Goal: Task Accomplishment & Management: Manage account settings

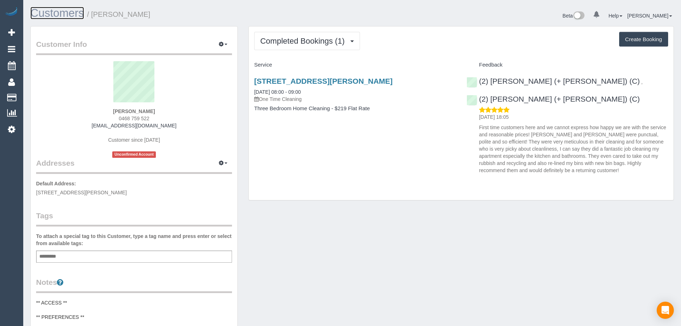
click at [75, 9] on link "Customers" at bounding box center [57, 13] width 54 height 13
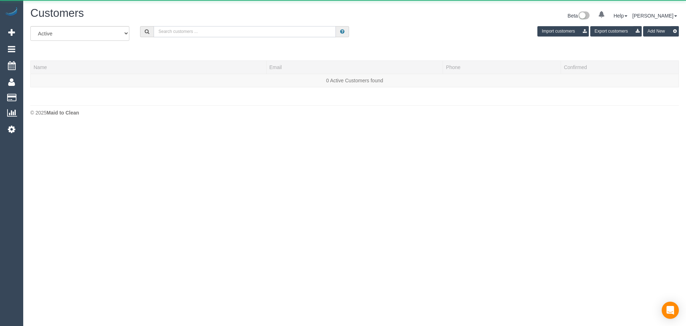
click at [224, 34] on input "text" at bounding box center [245, 31] width 182 height 11
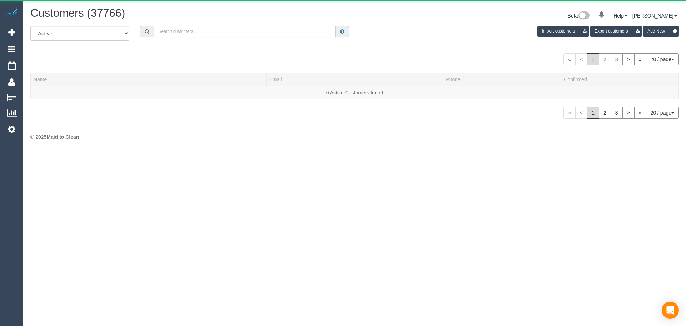
paste input "[PERSON_NAME][EMAIL_ADDRESS][PERSON_NAME][DOMAIN_NAME]"
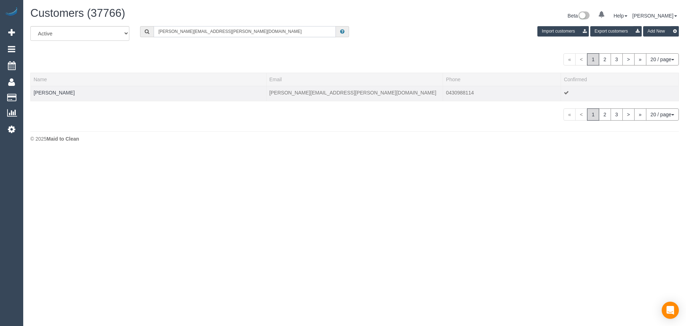
type input "[PERSON_NAME][EMAIL_ADDRESS][PERSON_NAME][DOMAIN_NAME]"
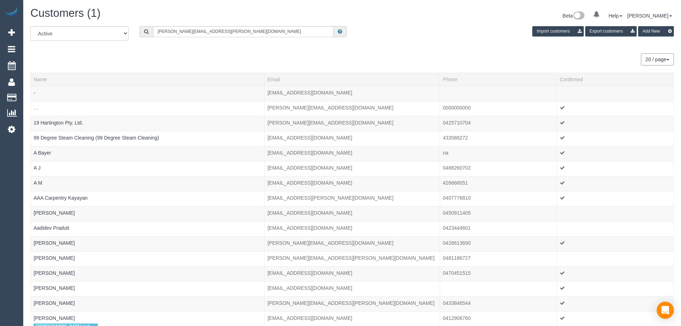
click at [67, 89] on td "-" at bounding box center [148, 93] width 234 height 15
click at [222, 32] on input "[PERSON_NAME][EMAIL_ADDRESS][PERSON_NAME][DOMAIN_NAME]" at bounding box center [243, 31] width 180 height 11
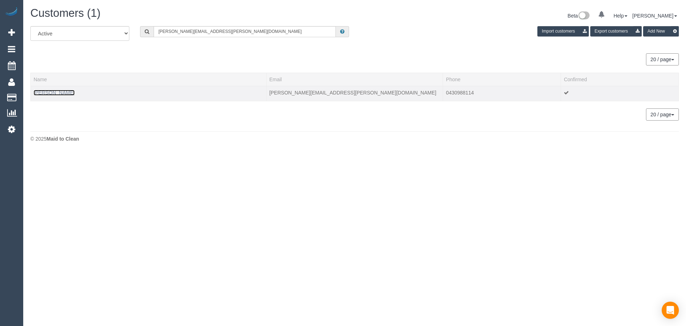
click at [65, 91] on link "[PERSON_NAME]" at bounding box center [54, 93] width 41 height 6
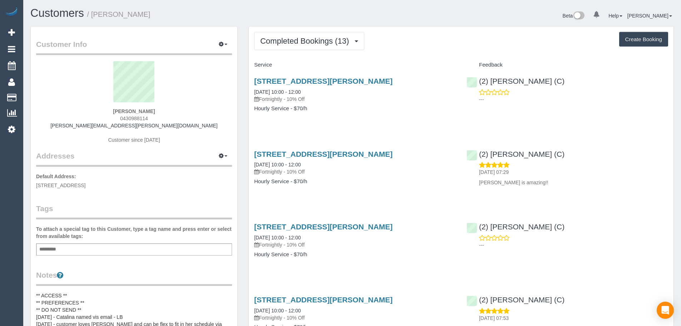
click at [353, 46] on button "Completed Bookings (13)" at bounding box center [309, 41] width 110 height 18
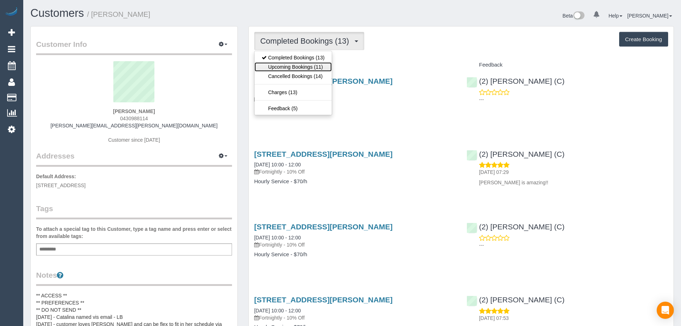
click at [323, 65] on link "Upcoming Bookings (11)" at bounding box center [292, 66] width 77 height 9
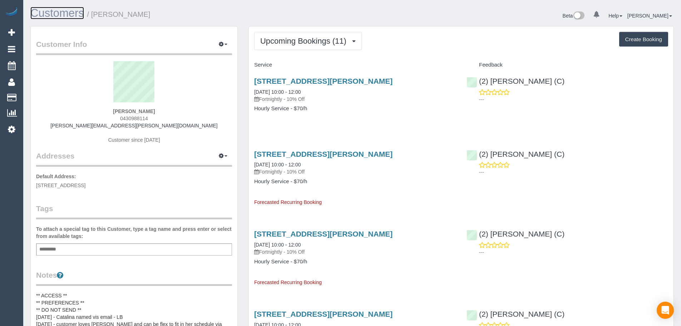
click at [82, 12] on link "Customers" at bounding box center [57, 13] width 54 height 13
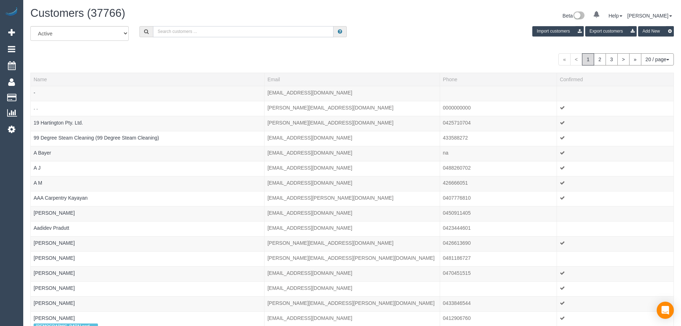
click at [250, 34] on input "text" at bounding box center [243, 31] width 180 height 11
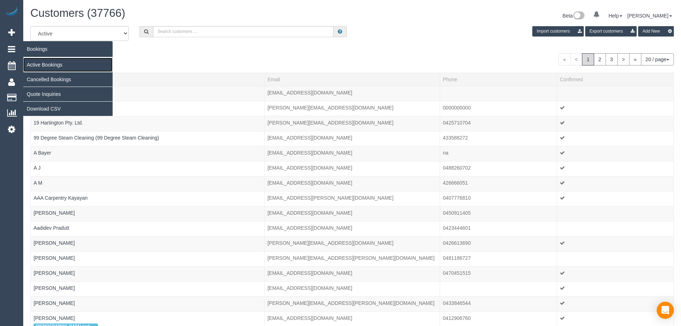
click at [51, 62] on link "Active Bookings" at bounding box center [67, 65] width 89 height 14
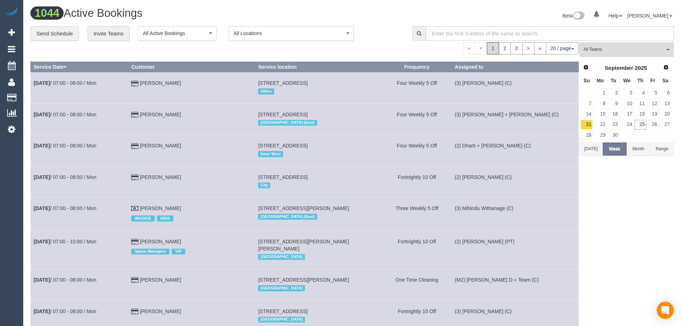
click at [626, 50] on span "All Teams" at bounding box center [623, 49] width 81 height 6
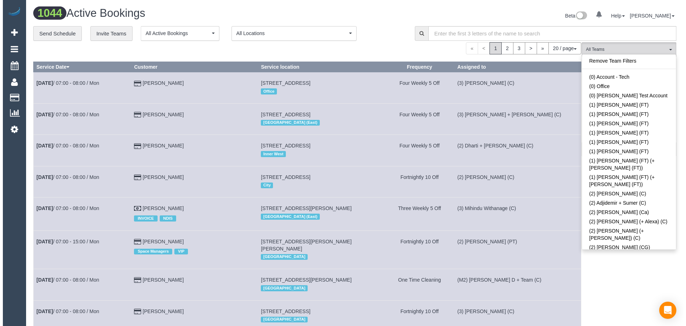
scroll to position [910, 0]
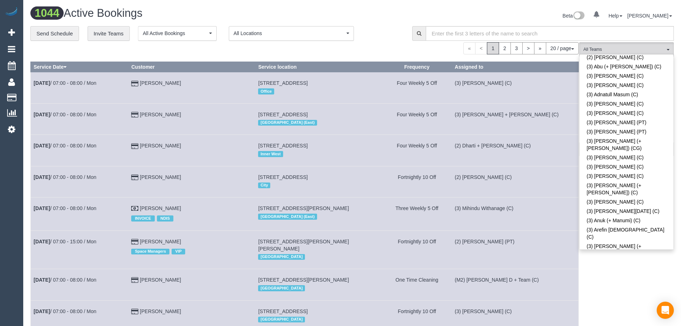
click at [544, 183] on td "(2) [PERSON_NAME] (C)" at bounding box center [515, 181] width 127 height 31
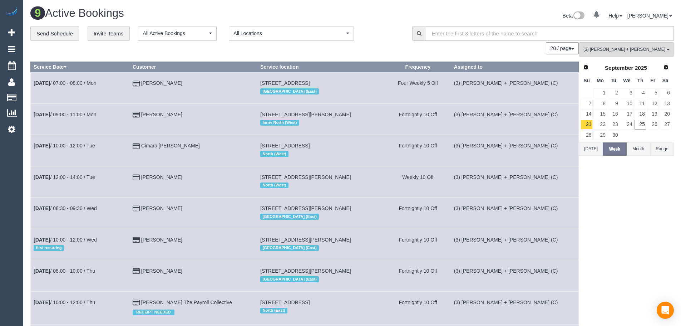
click at [595, 158] on div "(3) [PERSON_NAME] + [PERSON_NAME] (C) All Teams Remove Team Filters (0) Account…" at bounding box center [626, 217] width 95 height 351
click at [626, 123] on link "24" at bounding box center [627, 125] width 14 height 10
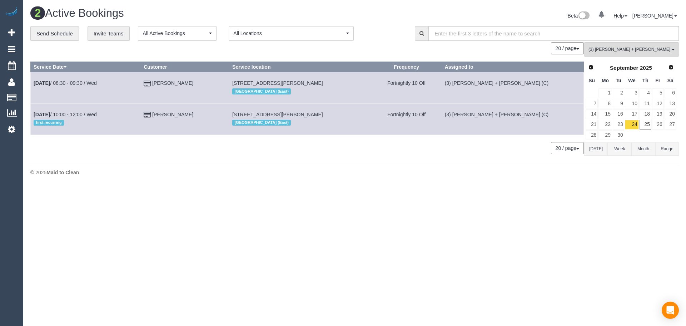
drag, startPoint x: 368, startPoint y: 116, endPoint x: 261, endPoint y: 116, distance: 106.8
click at [261, 116] on td "[STREET_ADDRESS][PERSON_NAME] [GEOGRAPHIC_DATA] (East)" at bounding box center [300, 118] width 142 height 31
copy span "[STREET_ADDRESS][PERSON_NAME]"
